Goal: Task Accomplishment & Management: Complete application form

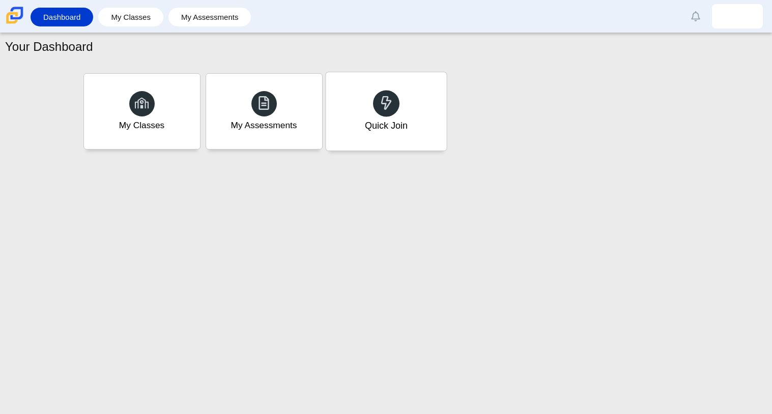
click at [356, 117] on div "Quick Join" at bounding box center [386, 111] width 121 height 78
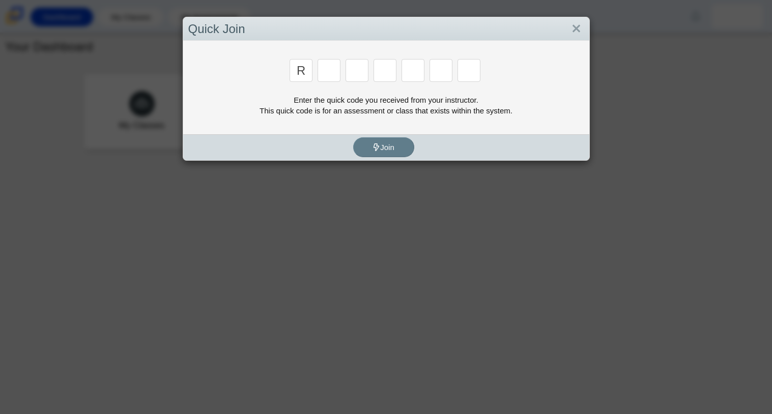
type input "r"
type input "c"
type input "g"
type input "2"
type input "9"
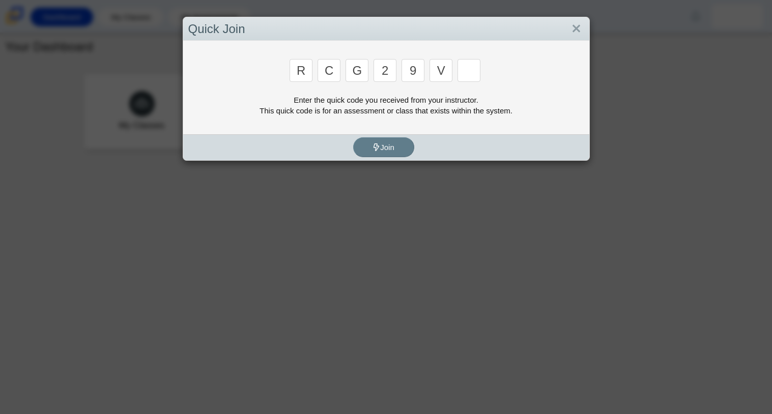
type input "v"
type input "u"
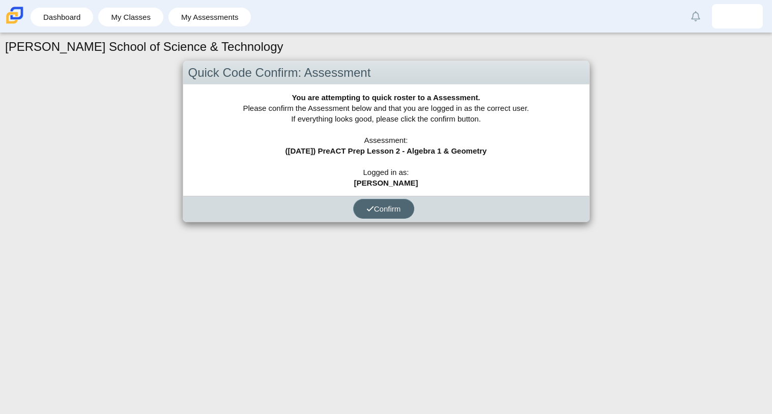
click at [373, 210] on span "Confirm" at bounding box center [383, 209] width 35 height 9
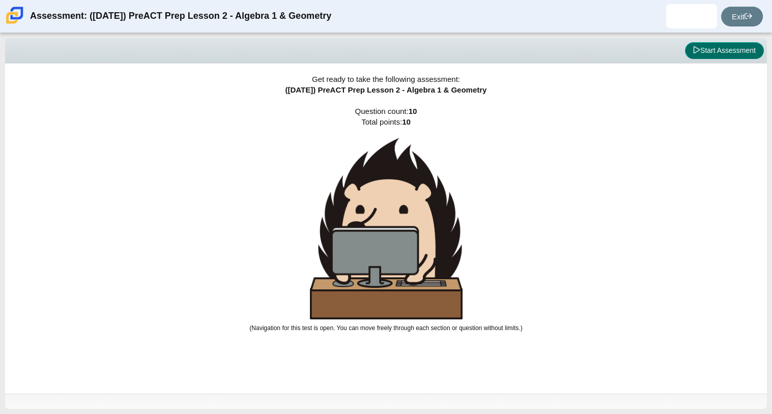
click at [733, 49] on button "Start Assessment" at bounding box center [724, 50] width 79 height 17
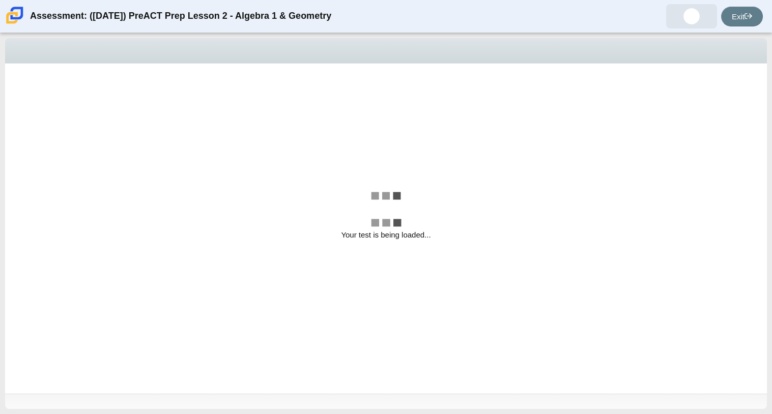
select select "bbf5d072-3e0b-44c4-9a12-6e7c9033f65b"
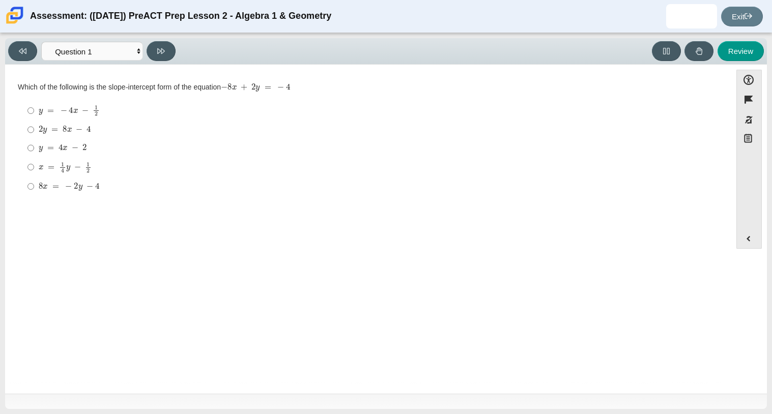
click at [51, 167] on mjx-c "Assessment items" at bounding box center [51, 168] width 7 height 6
click at [34, 167] on input "x = 1 4 y − 1 2 x = 1 4 y − 1 2" at bounding box center [30, 167] width 7 height 20
radio input "true"
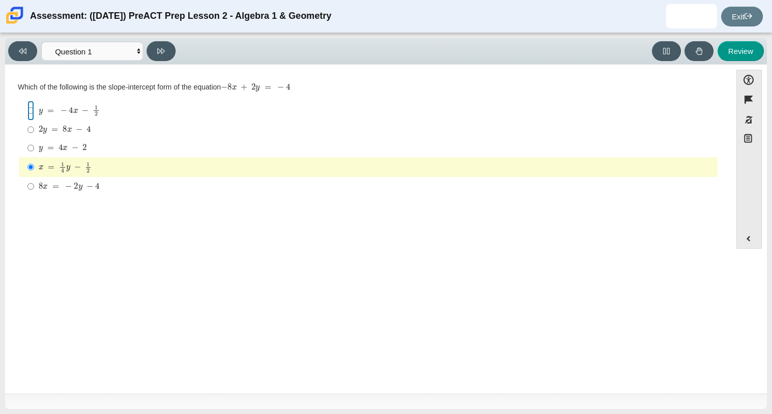
click at [33, 112] on input "y = − 4 x − 1 2 y = − 4 x − 1 2" at bounding box center [30, 111] width 7 height 20
radio input "true"
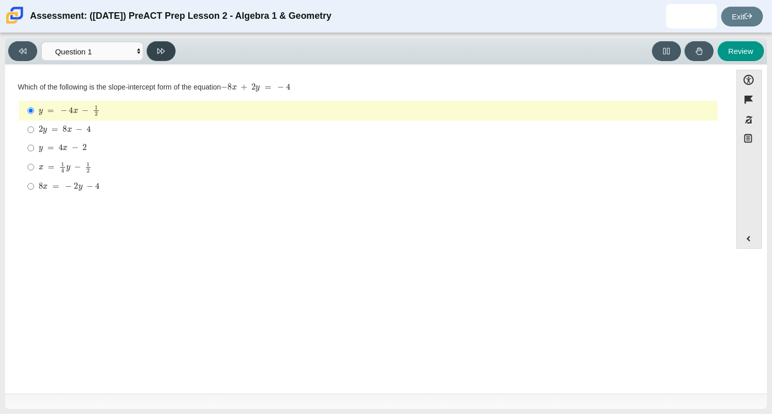
click at [172, 53] on button at bounding box center [161, 51] width 29 height 20
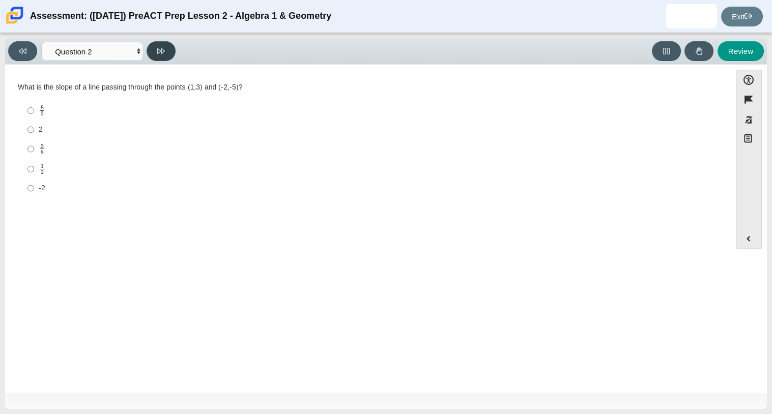
click at [167, 53] on button at bounding box center [161, 51] width 29 height 20
click at [168, 56] on button at bounding box center [161, 51] width 29 height 20
select select "89427bb7-e313-4f00-988f-8b8255897029"
click at [30, 149] on input "7 7" at bounding box center [30, 146] width 7 height 18
radio input "true"
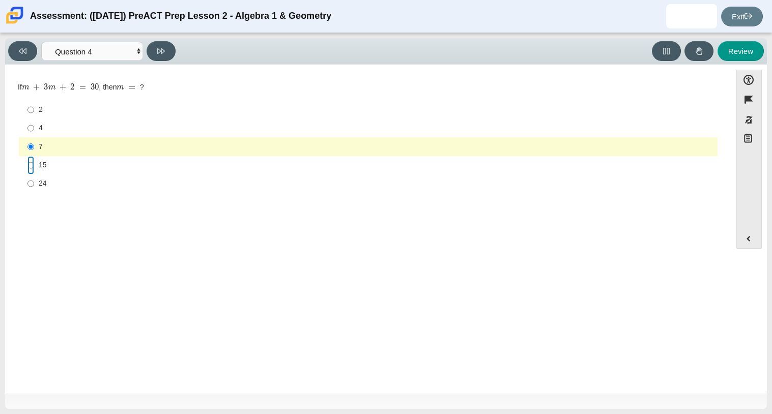
click at [30, 163] on input "15 15" at bounding box center [30, 165] width 7 height 18
radio input "true"
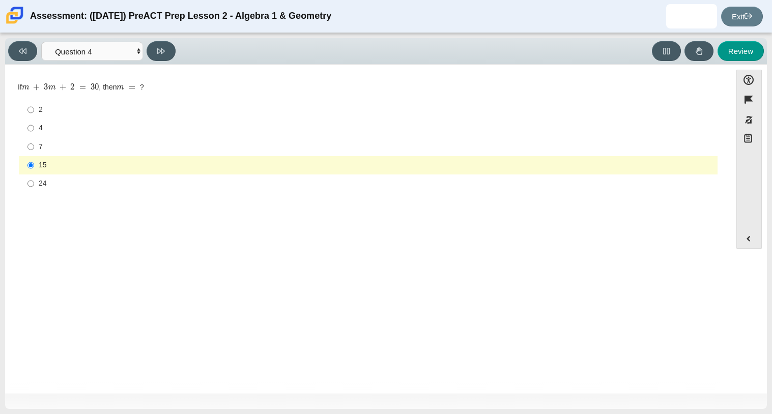
click at [36, 190] on label "24 24" at bounding box center [368, 184] width 697 height 18
click at [34, 190] on input "24 24" at bounding box center [30, 184] width 7 height 18
radio input "true"
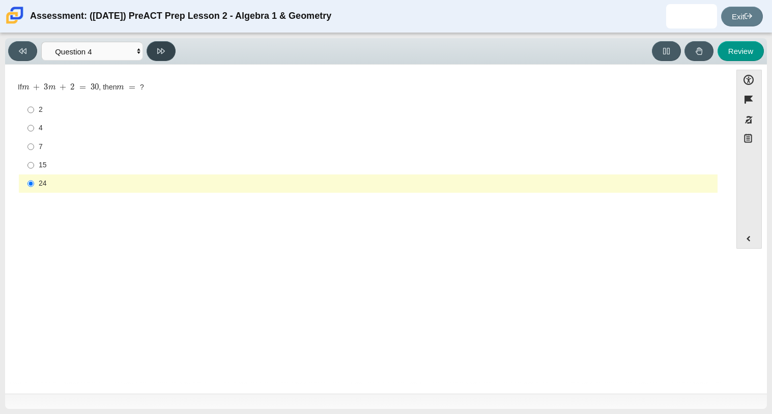
click at [164, 42] on button at bounding box center [161, 51] width 29 height 20
select select "489dcffd-4e6a-49cf-a9d6-ad1d4a911a4e"
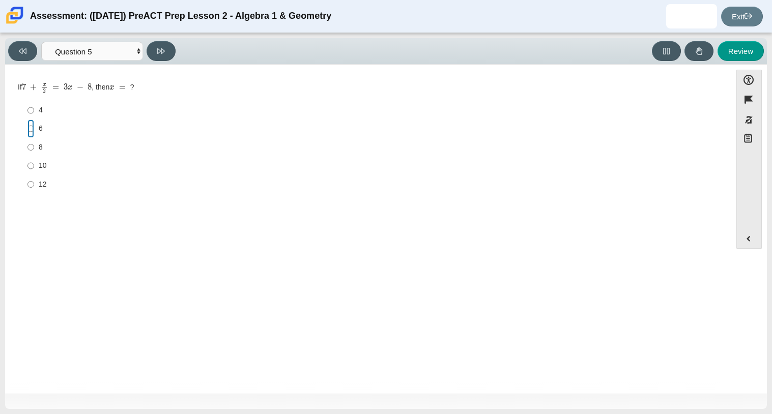
click at [32, 130] on input "6 6" at bounding box center [30, 129] width 7 height 18
radio input "true"
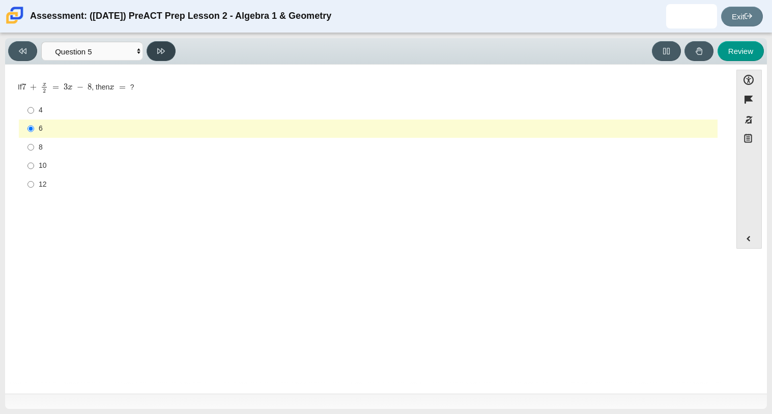
click at [154, 54] on button at bounding box center [161, 51] width 29 height 20
select select "210571de-36a6-4d8e-a361-ceff8ef801dc"
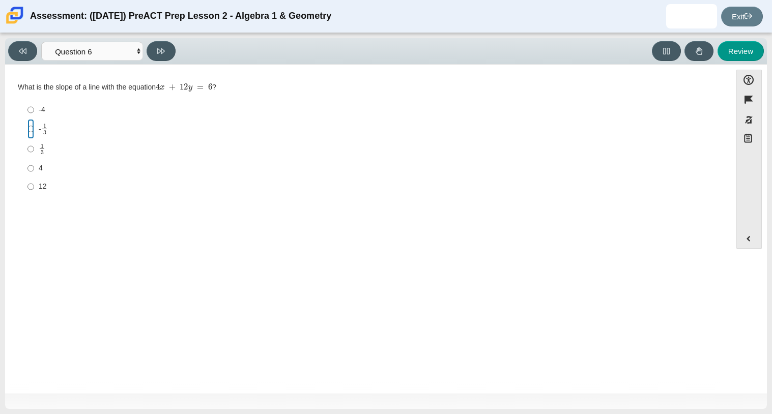
click at [29, 129] on input "- 1 3 -1 third" at bounding box center [30, 129] width 7 height 20
radio input "true"
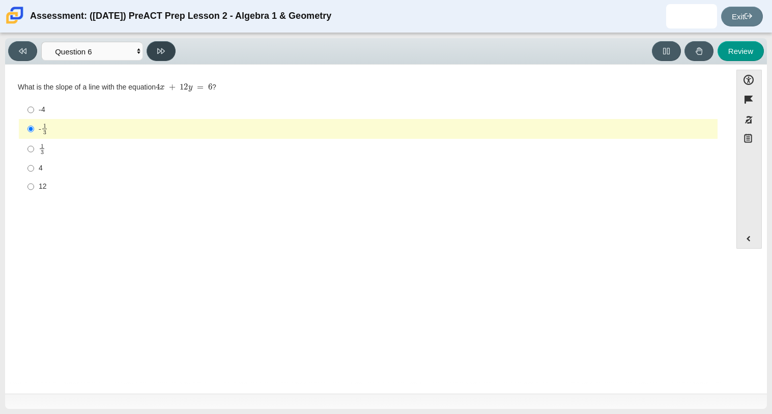
click at [155, 58] on button at bounding box center [161, 51] width 29 height 20
select select "ec95ace6-bebc-42b8-9428-40567494d4da"
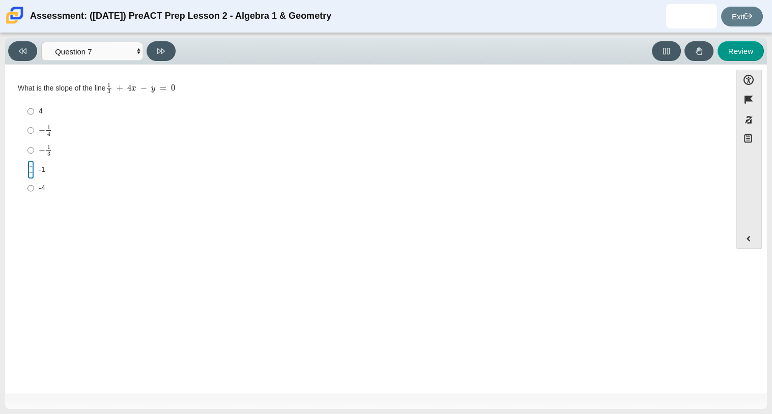
click at [33, 172] on input "-1 -1" at bounding box center [30, 169] width 7 height 18
radio input "true"
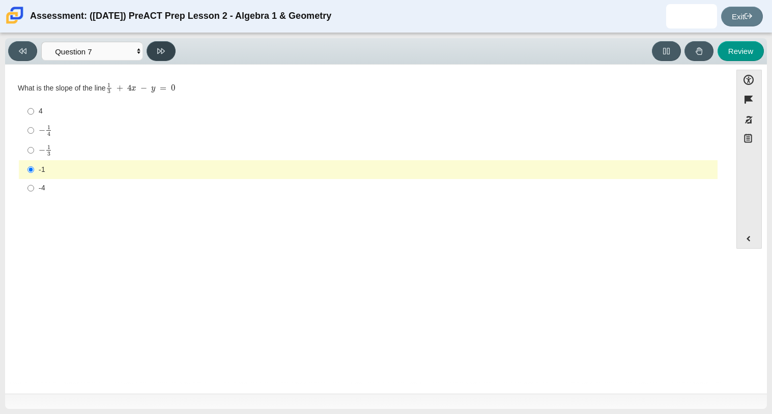
click at [153, 53] on button at bounding box center [161, 51] width 29 height 20
select select "ce81fe10-bf29-4b5e-8bd7-4f47f2fed4d8"
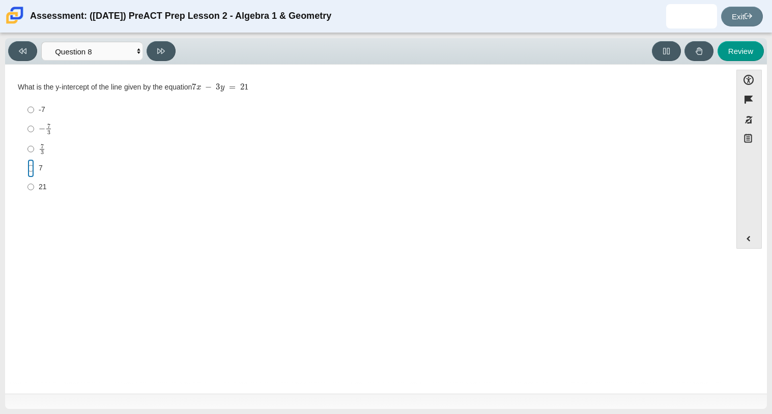
click at [32, 165] on input "7 7" at bounding box center [30, 168] width 7 height 18
radio input "true"
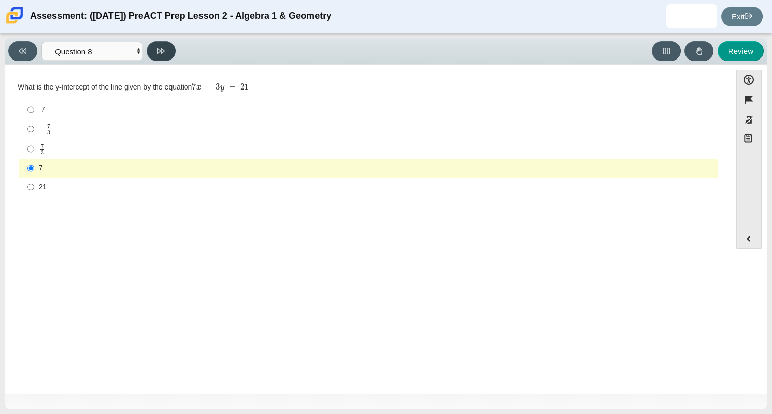
click at [155, 57] on button at bounding box center [161, 51] width 29 height 20
select select "14773eaf-2ca1-47ae-afe7-a624a56f34b3"
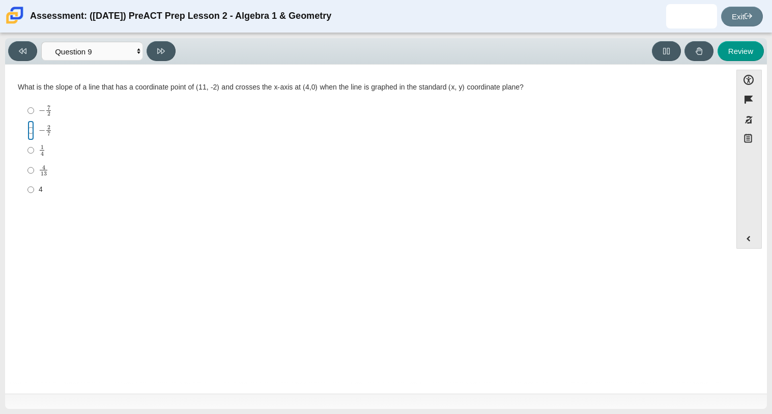
click at [33, 130] on input "− 2 7 negative 2 sevenths" at bounding box center [30, 131] width 7 height 20
radio input "true"
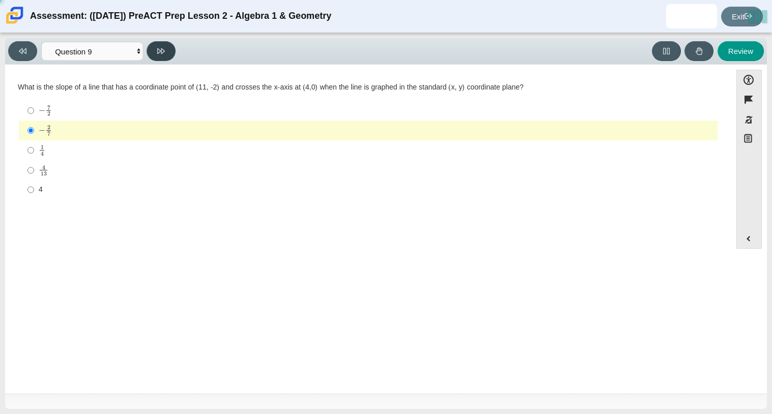
click at [155, 53] on button at bounding box center [161, 51] width 29 height 20
select select "96b71634-eacb-4f7e-8aef-411727d9bcba"
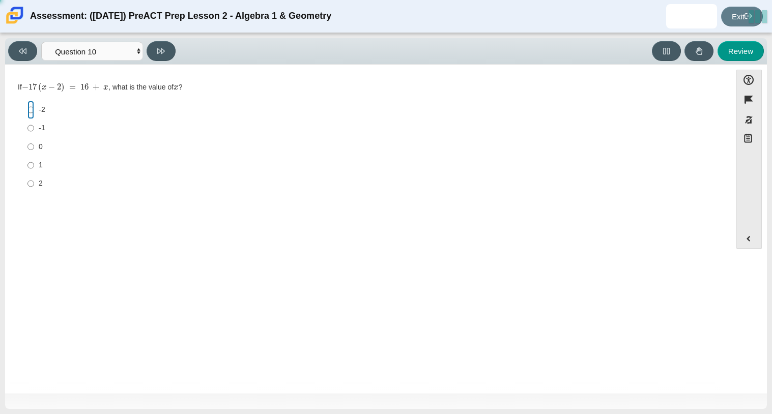
click at [32, 112] on input "-2 -2" at bounding box center [30, 110] width 7 height 18
radio input "true"
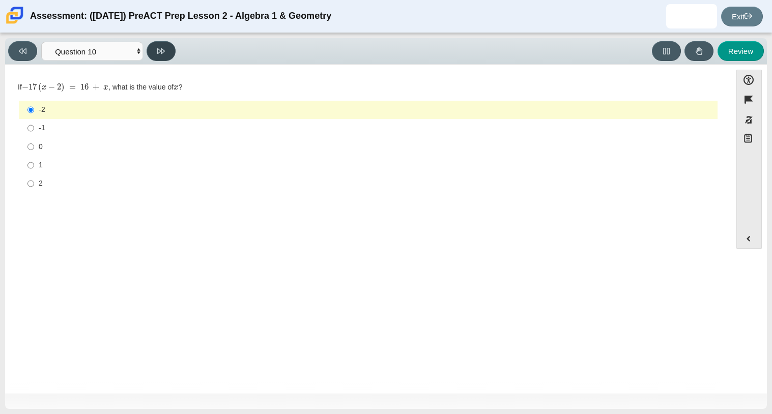
click at [164, 52] on icon at bounding box center [161, 51] width 8 height 8
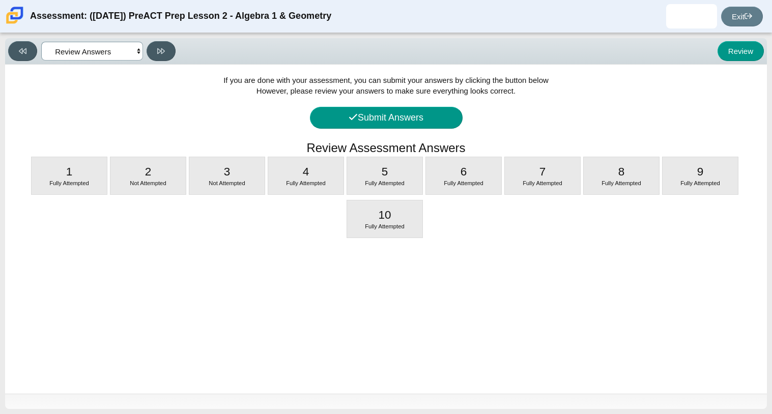
click at [134, 50] on select "Questions Question 1 Question 2 Question 3 Question 4 Question 5 Question 6 Que…" at bounding box center [92, 51] width 102 height 19
click at [41, 42] on select "Questions Question 1 Question 2 Question 3 Question 4 Question 5 Question 6 Que…" at bounding box center [92, 51] width 102 height 19
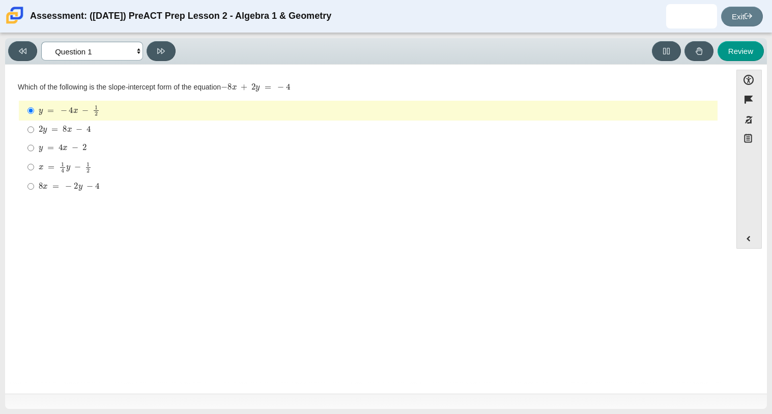
click at [139, 51] on select "Questions Question 1 Question 2 Question 3 Question 4 Question 5 Question 6 Que…" at bounding box center [92, 51] width 102 height 19
select select "ed62e223-81bd-4cbf-ab48-ab975844bd1f"
click at [41, 42] on select "Questions Question 1 Question 2 Question 3 Question 4 Question 5 Question 6 Que…" at bounding box center [92, 51] width 102 height 19
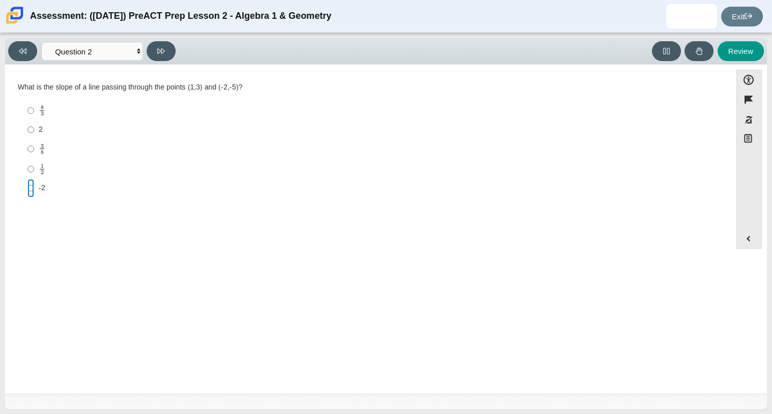
click at [27, 189] on input "-2 -2" at bounding box center [30, 188] width 7 height 18
radio input "true"
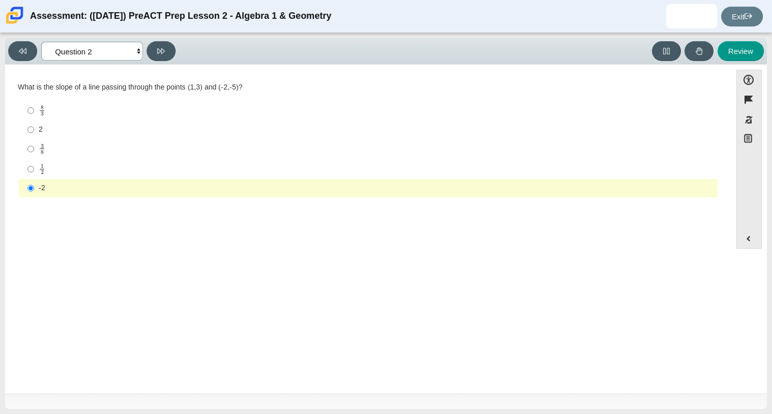
click at [120, 57] on select "Questions Question 1 Question 2 Question 3 Question 4 Question 5 Question 6 Que…" at bounding box center [92, 51] width 102 height 19
select select "97f4f5fa-a52e-4fed-af51-565bfcdf47cb"
click at [41, 42] on select "Questions Question 1 Question 2 Question 3 Question 4 Question 5 Question 6 Que…" at bounding box center [92, 51] width 102 height 19
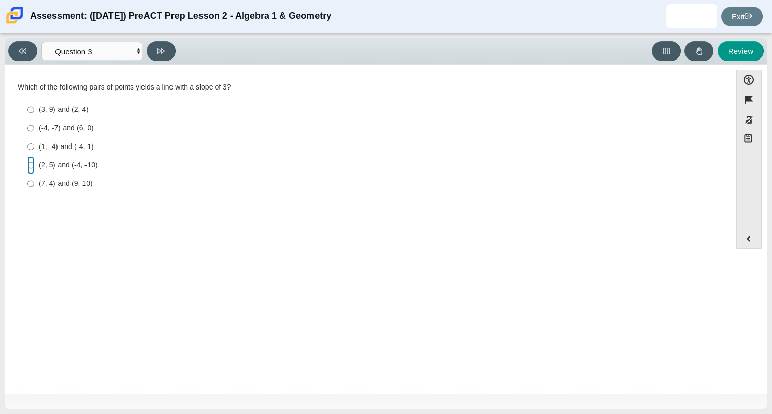
click at [30, 167] on input "(2, 5) and (-4, -10) (2, 5) and (-4, -10)" at bounding box center [30, 165] width 7 height 18
radio input "true"
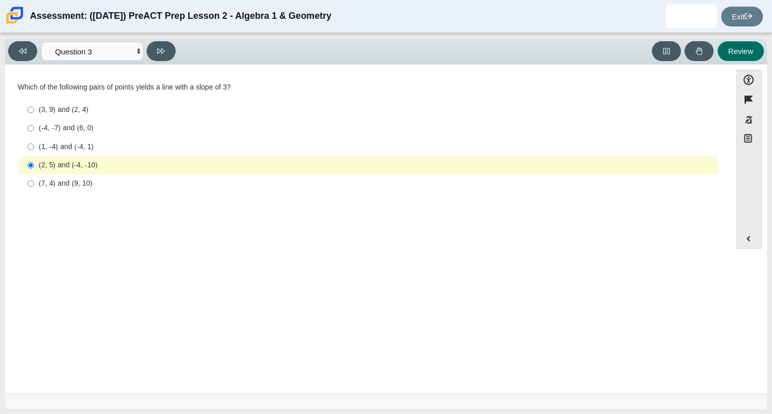
click at [747, 59] on button "Review" at bounding box center [740, 51] width 46 height 20
select select "review"
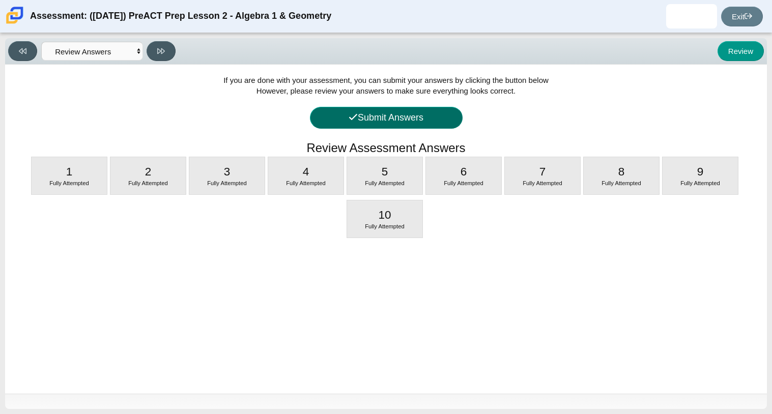
click at [455, 121] on button "Submit Answers" at bounding box center [386, 118] width 153 height 22
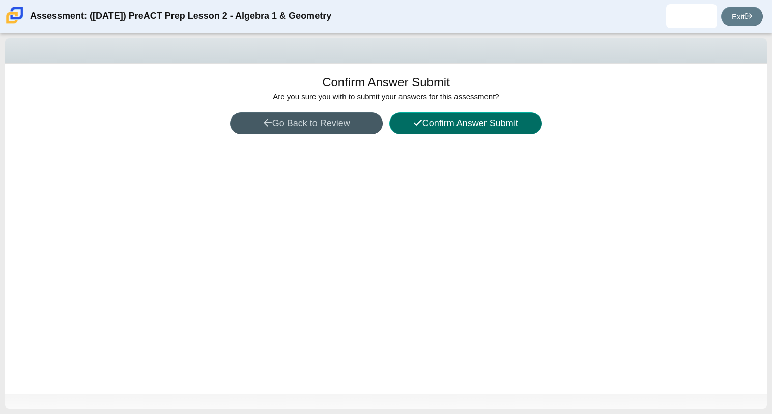
click at [455, 121] on button "Confirm Answer Submit" at bounding box center [465, 123] width 153 height 22
